Goal: Complete application form

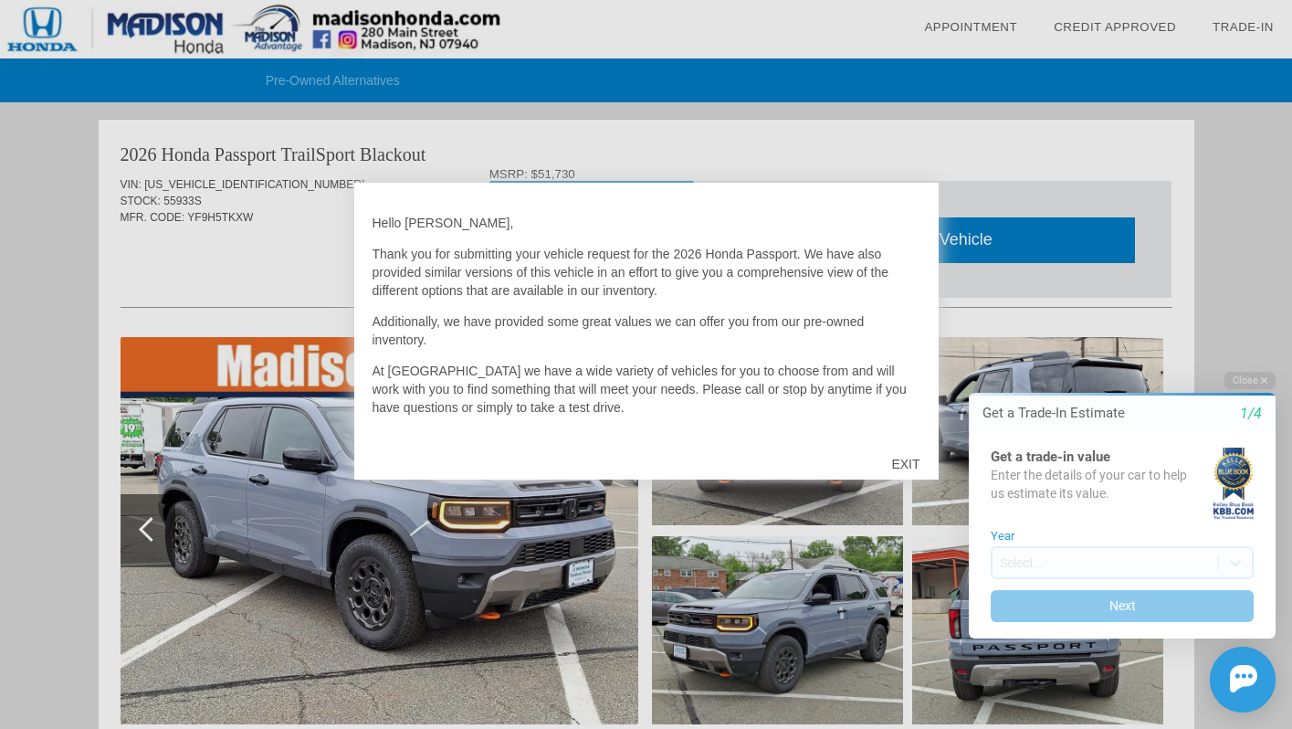
click at [1036, 318] on div at bounding box center [646, 364] width 1292 height 729
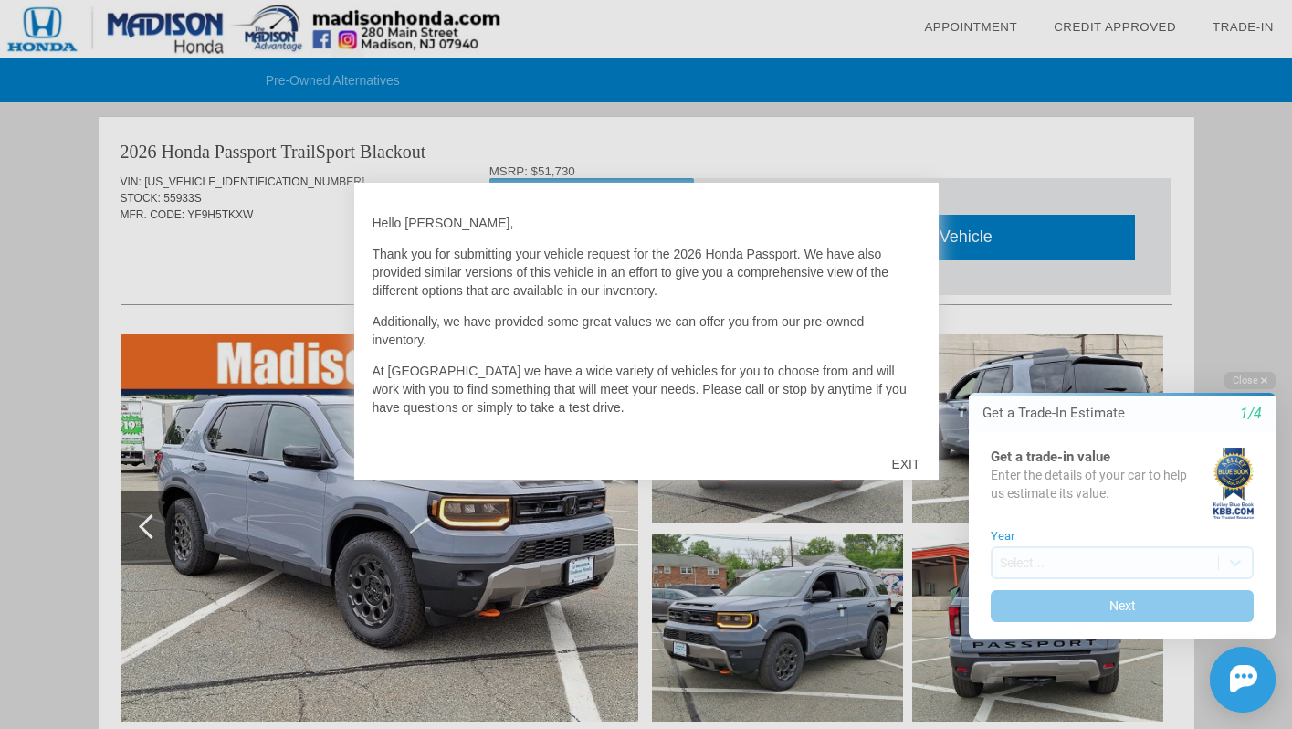
click at [908, 460] on div "EXIT" at bounding box center [905, 464] width 65 height 55
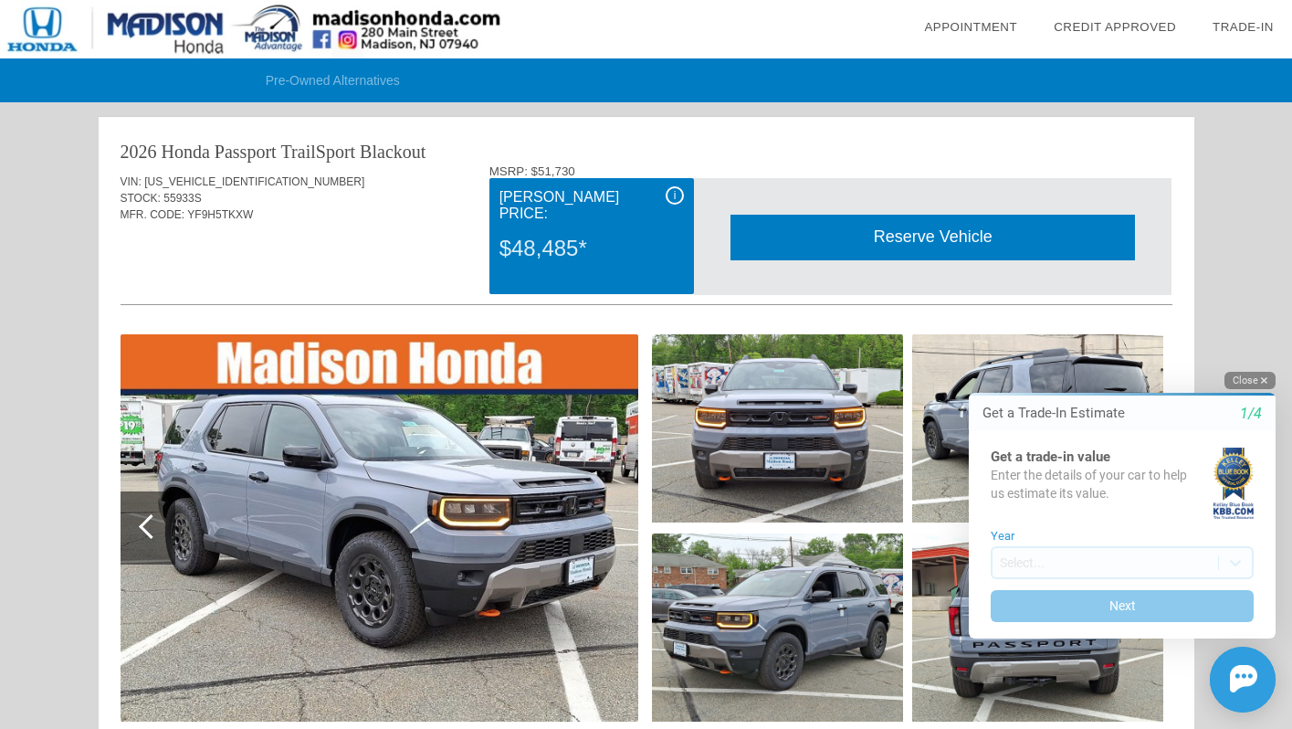
click at [1243, 381] on button "Close" at bounding box center [1250, 380] width 51 height 17
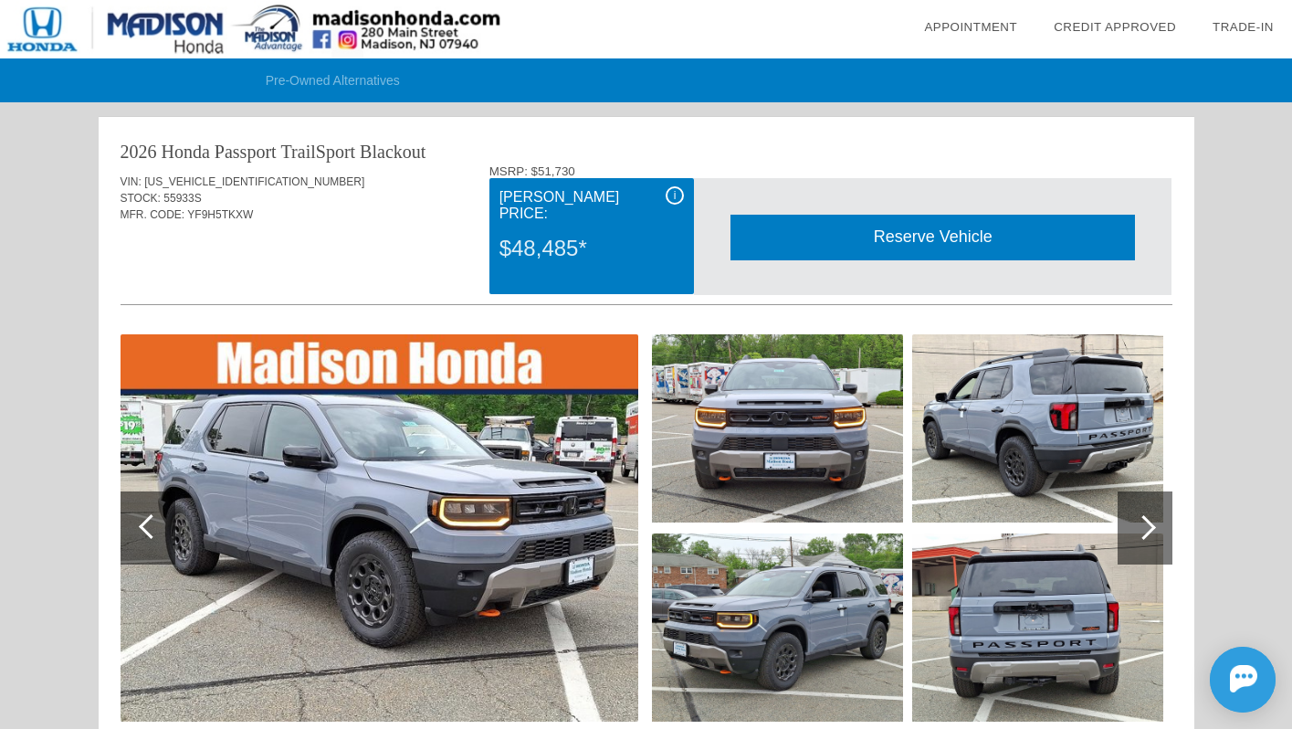
click at [506, 462] on img at bounding box center [380, 527] width 518 height 387
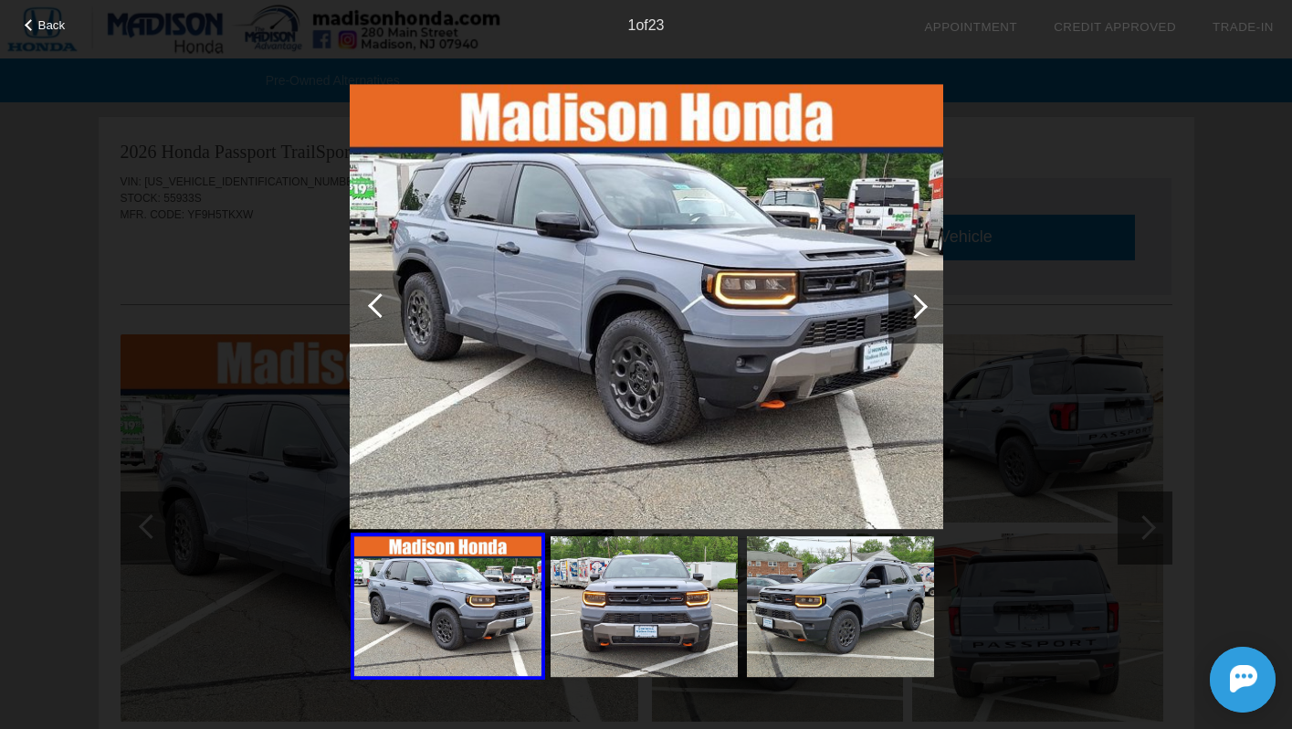
click at [923, 295] on div at bounding box center [916, 306] width 55 height 73
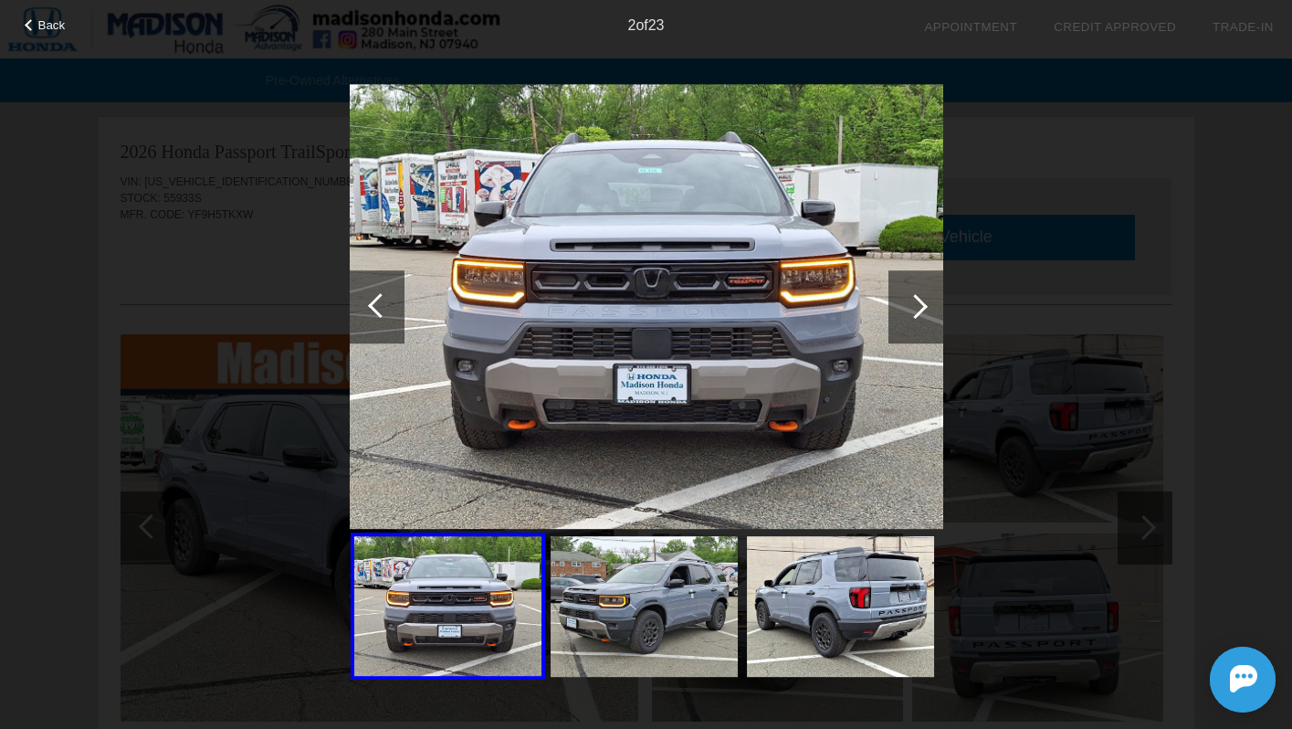
click at [923, 295] on div at bounding box center [916, 306] width 55 height 73
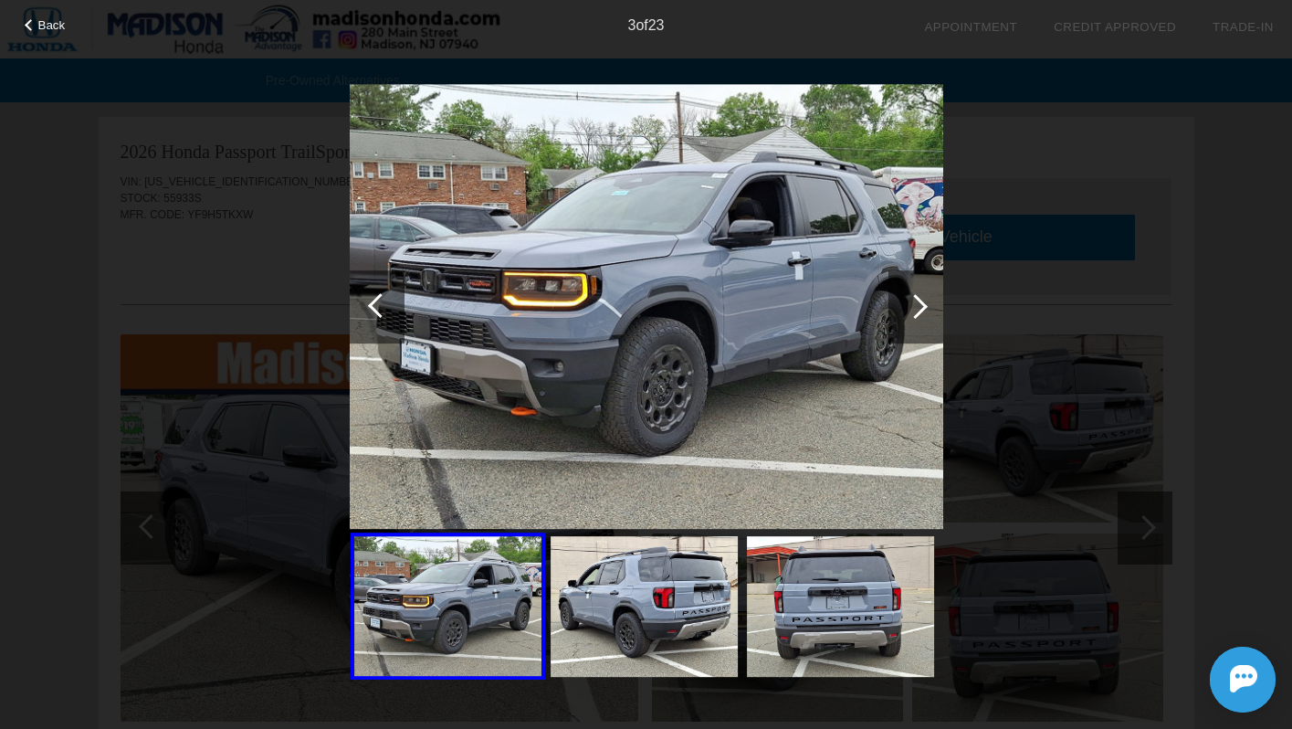
click at [923, 295] on div at bounding box center [916, 306] width 55 height 73
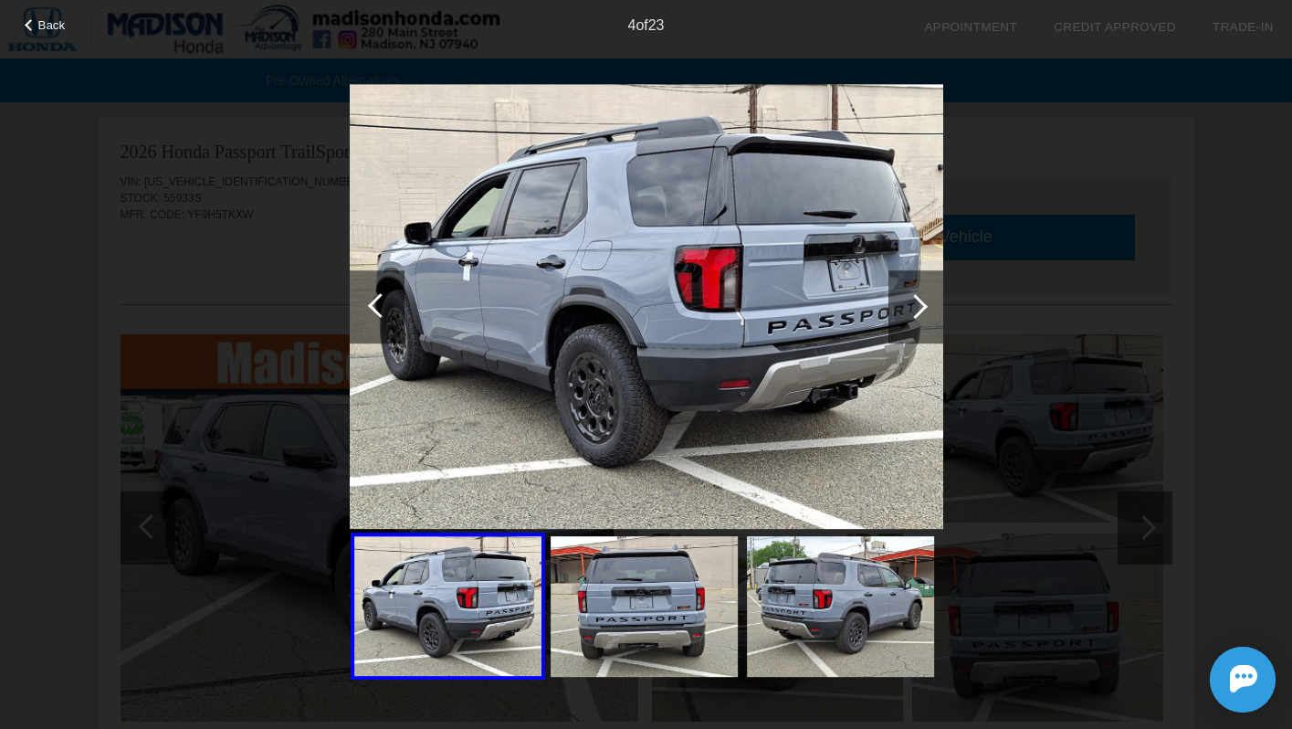
click at [923, 295] on div at bounding box center [916, 306] width 55 height 73
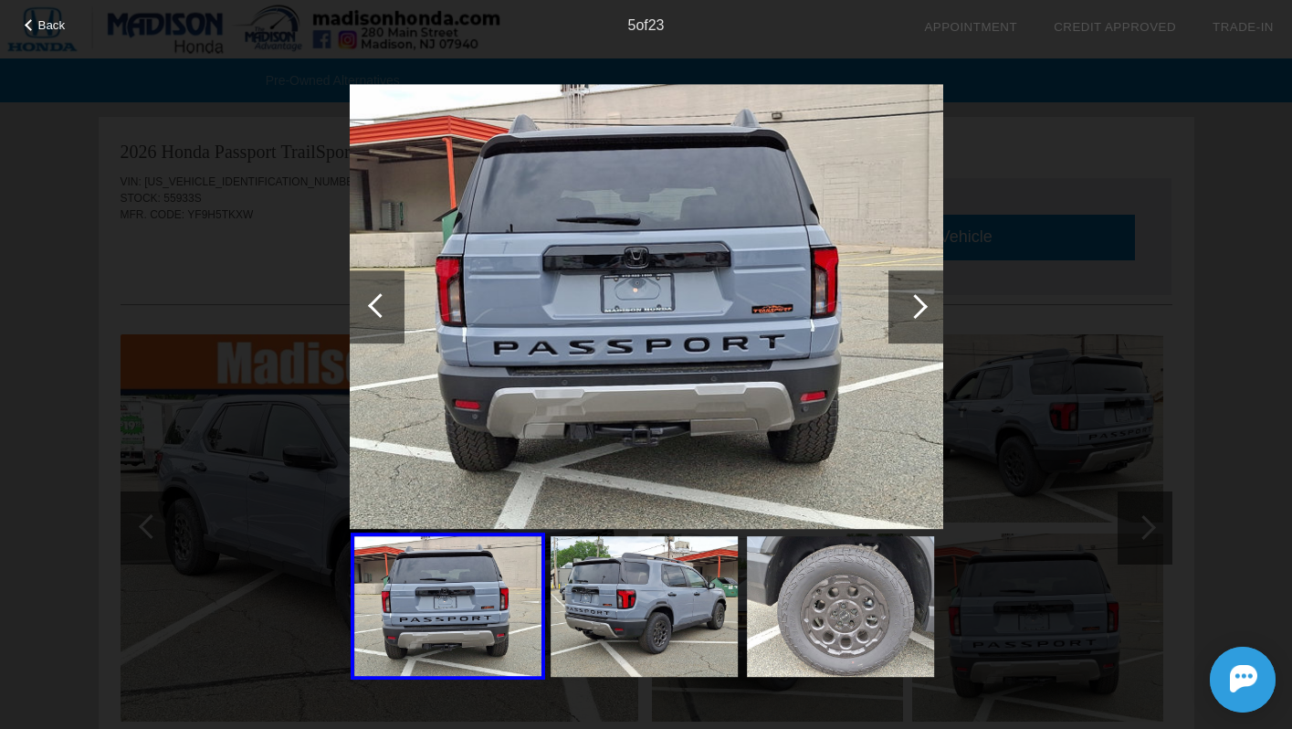
click at [1163, 306] on div "Back 5 of 23" at bounding box center [646, 364] width 1292 height 729
click at [237, 258] on div "Back 5 of 23" at bounding box center [646, 364] width 1292 height 729
click at [820, 240] on img at bounding box center [647, 307] width 594 height 446
click at [1029, 473] on div "Back 5 of 23" at bounding box center [646, 364] width 1292 height 729
click at [690, 23] on div "5 of 23" at bounding box center [646, 18] width 1292 height 37
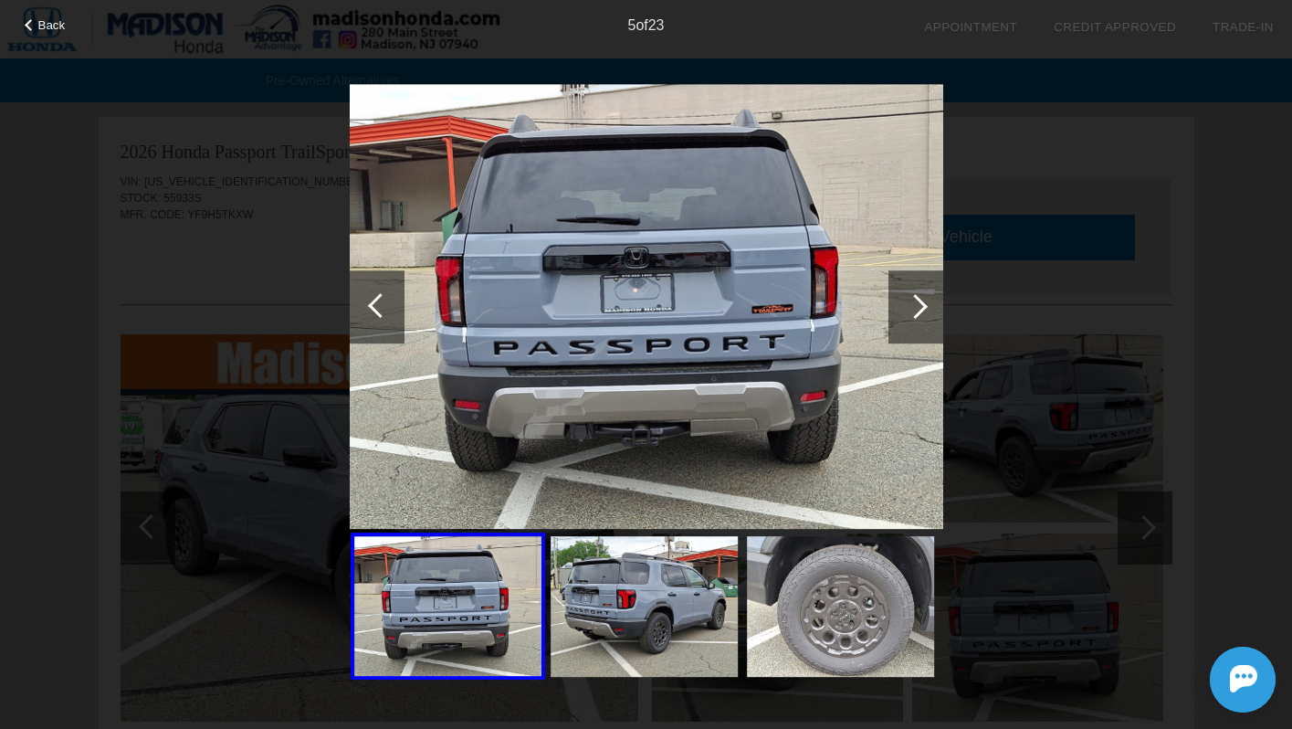
click at [924, 300] on div at bounding box center [916, 306] width 55 height 73
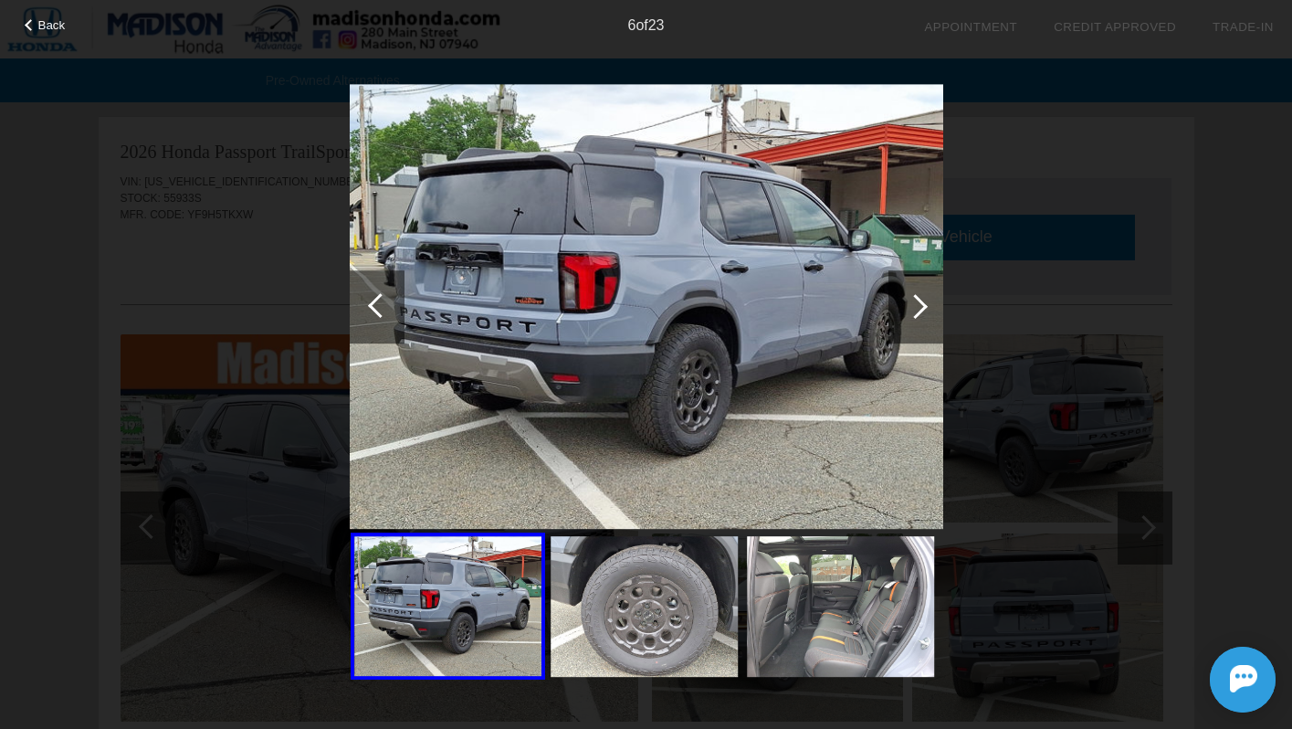
click at [924, 300] on div at bounding box center [916, 306] width 55 height 73
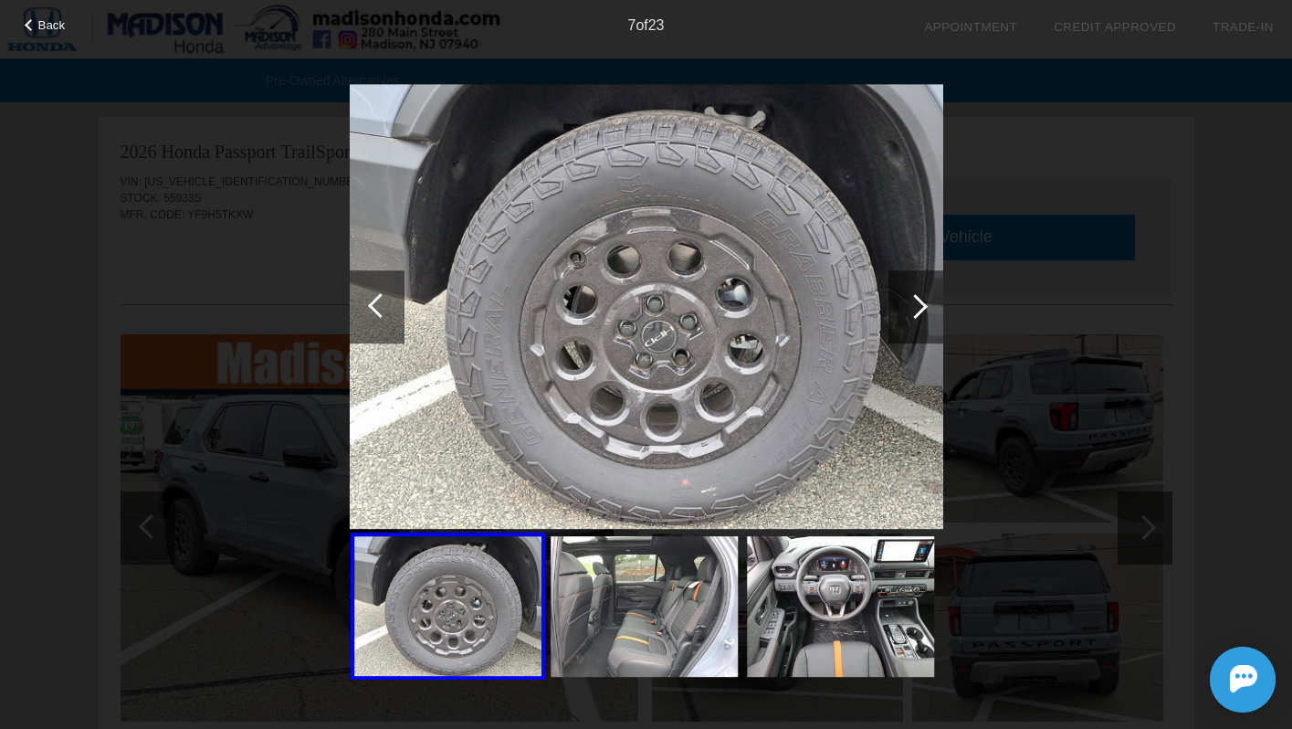
click at [924, 300] on div at bounding box center [916, 306] width 55 height 73
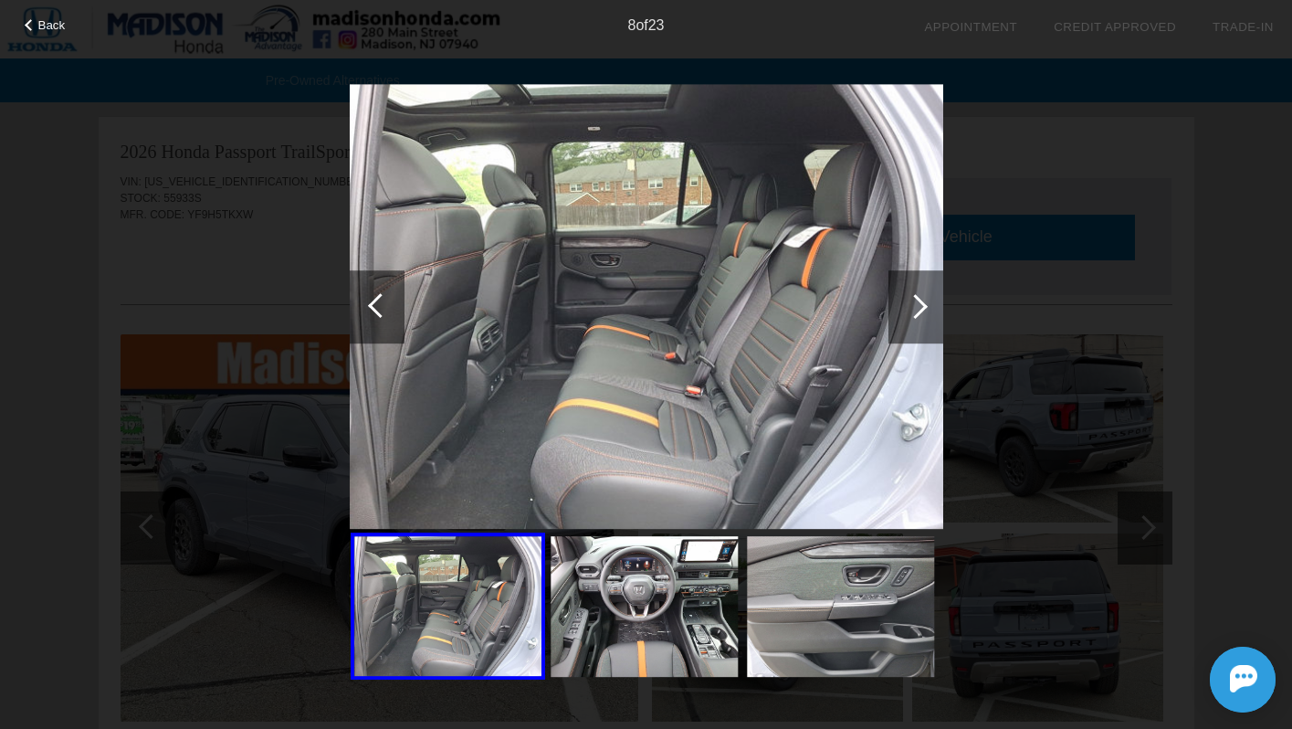
click at [924, 300] on div at bounding box center [916, 306] width 55 height 73
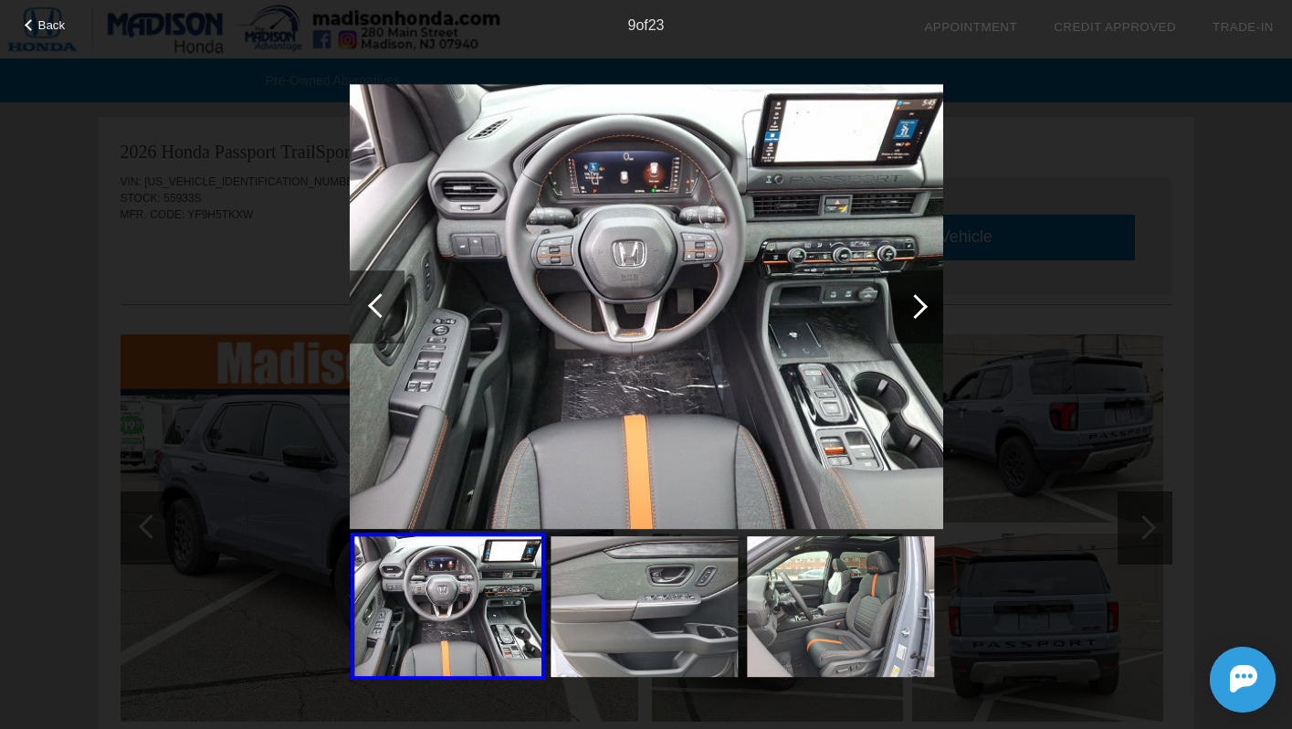
click at [924, 300] on div at bounding box center [916, 306] width 55 height 73
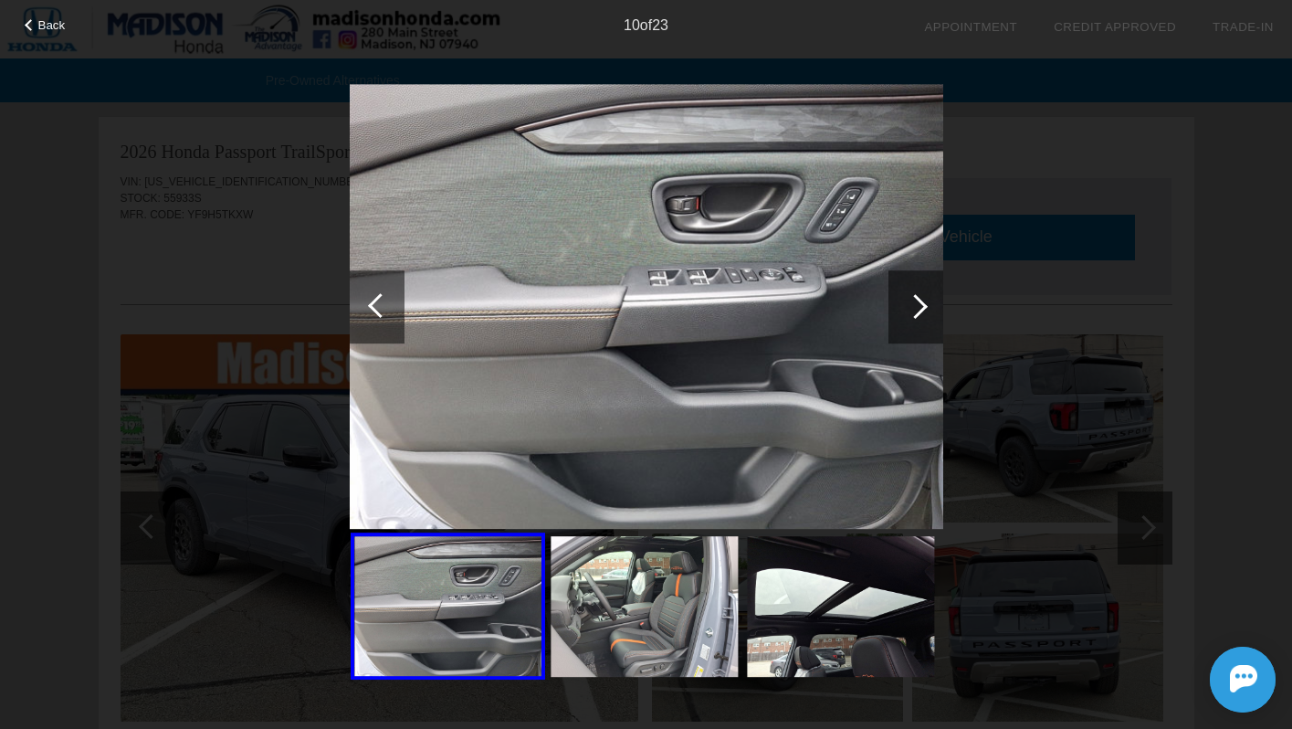
click at [924, 300] on div at bounding box center [916, 306] width 55 height 73
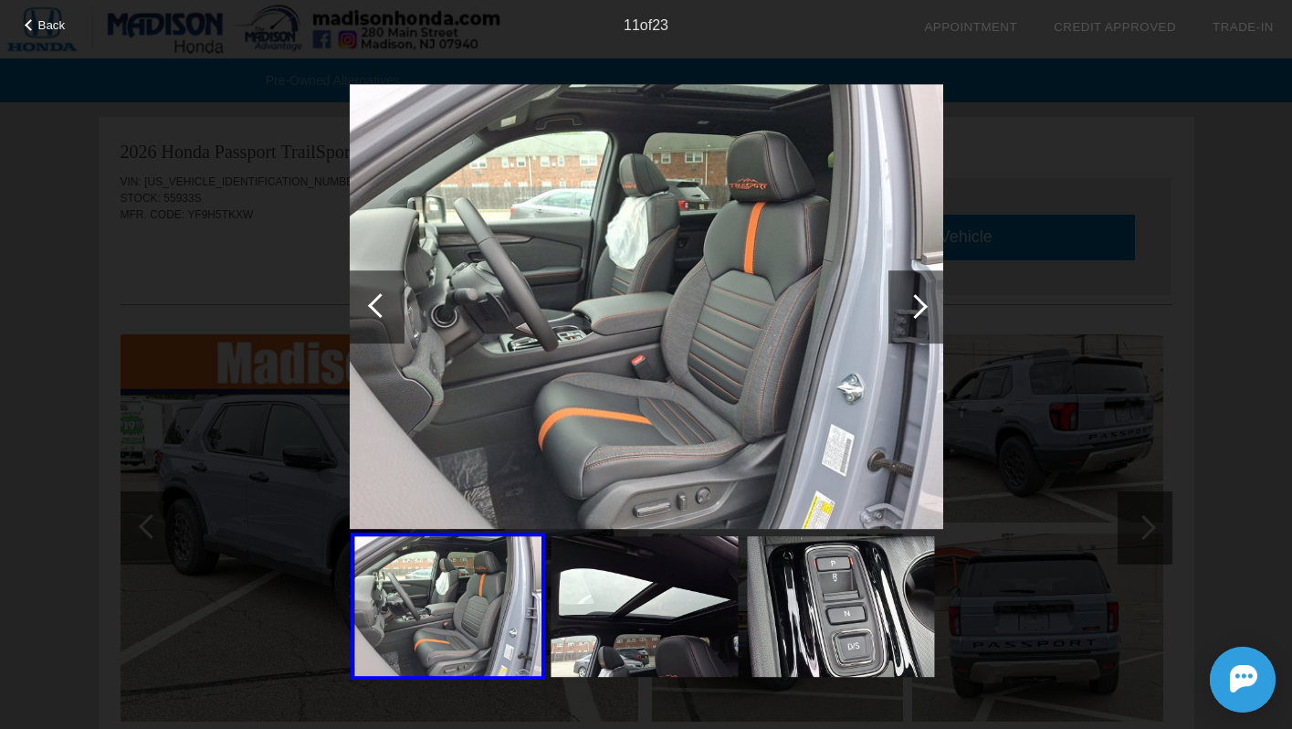
click at [924, 300] on div at bounding box center [916, 306] width 55 height 73
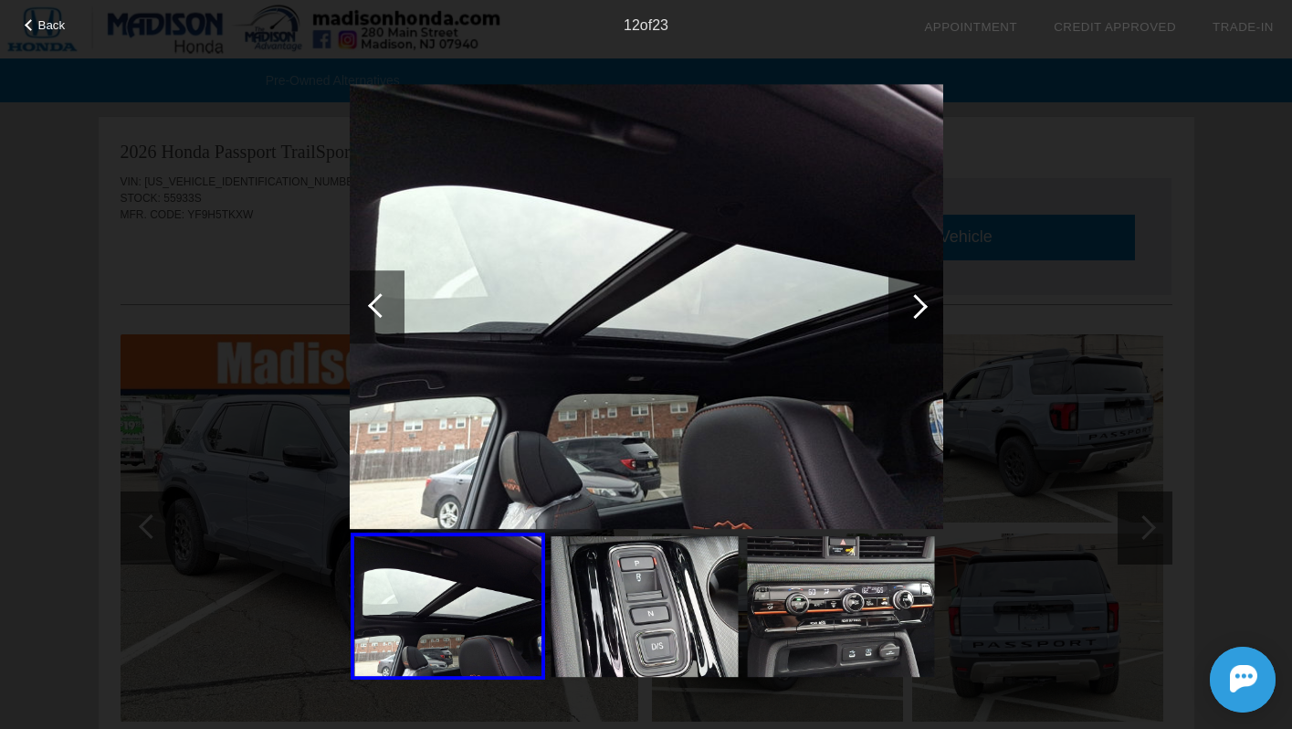
click at [924, 300] on div at bounding box center [916, 306] width 55 height 73
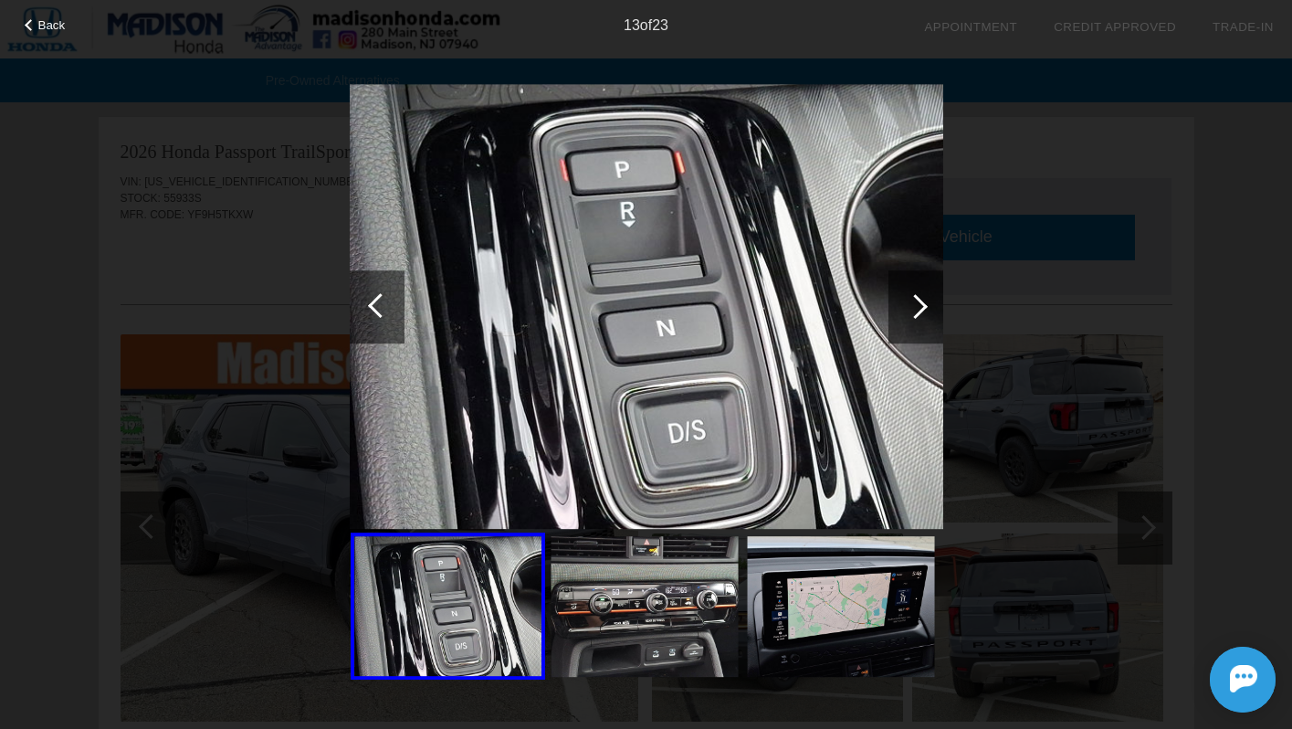
click at [48, 33] on div "13 of 23" at bounding box center [646, 18] width 1292 height 37
click at [35, 19] on div "Back" at bounding box center [45, 22] width 91 height 9
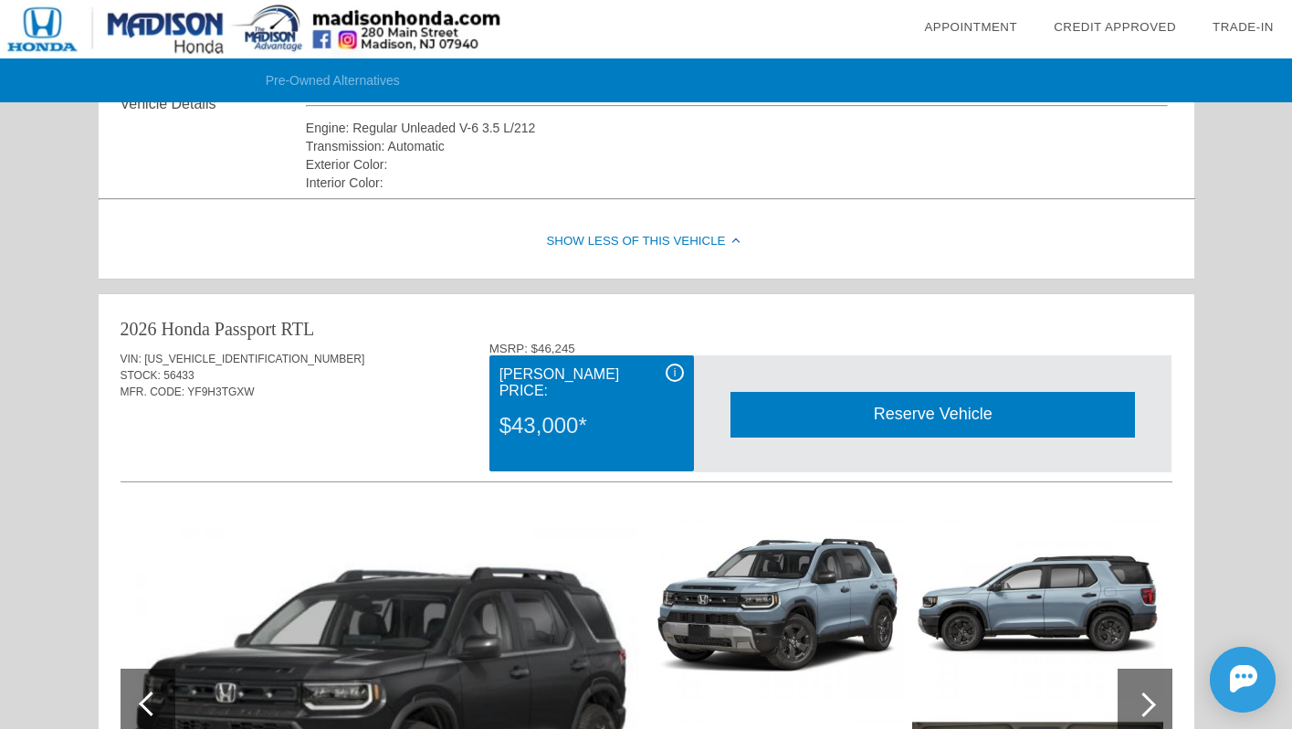
scroll to position [14, 0]
